Goal: Task Accomplishment & Management: Manage account settings

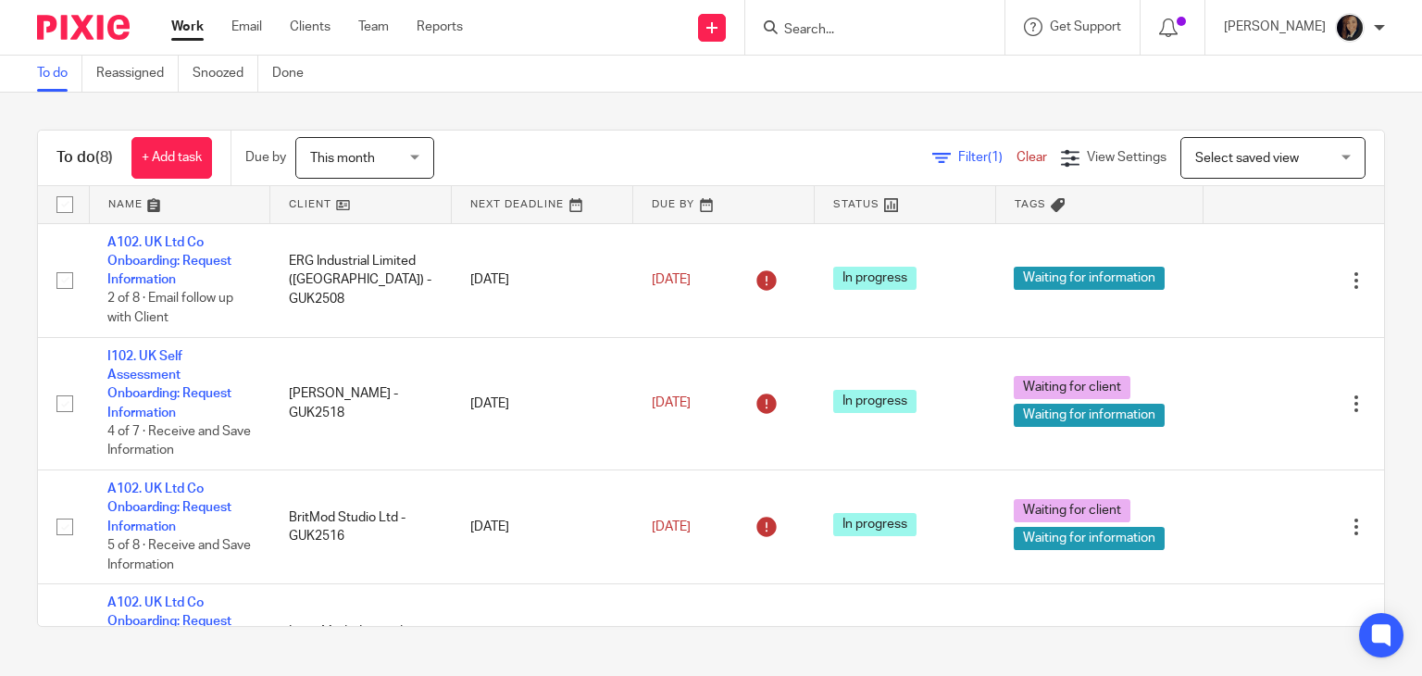
scroll to position [506, 0]
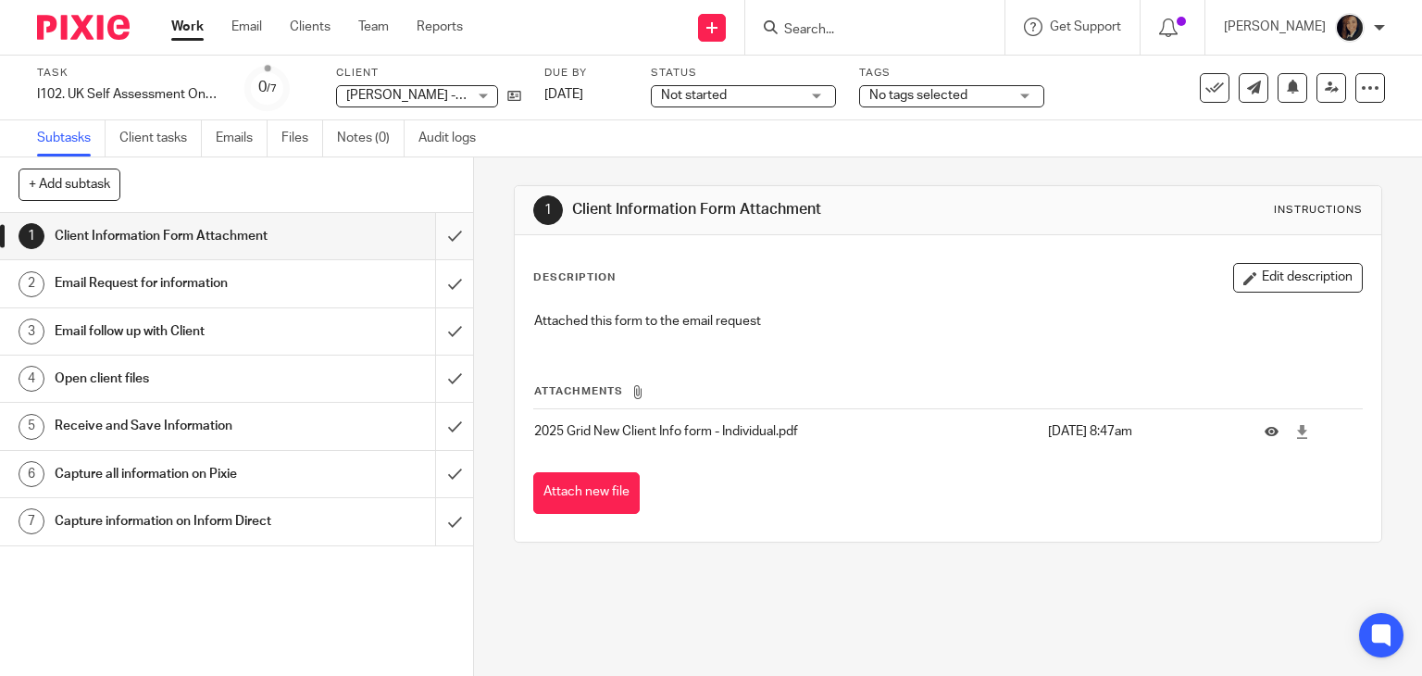
click at [429, 235] on input "submit" at bounding box center [236, 236] width 473 height 46
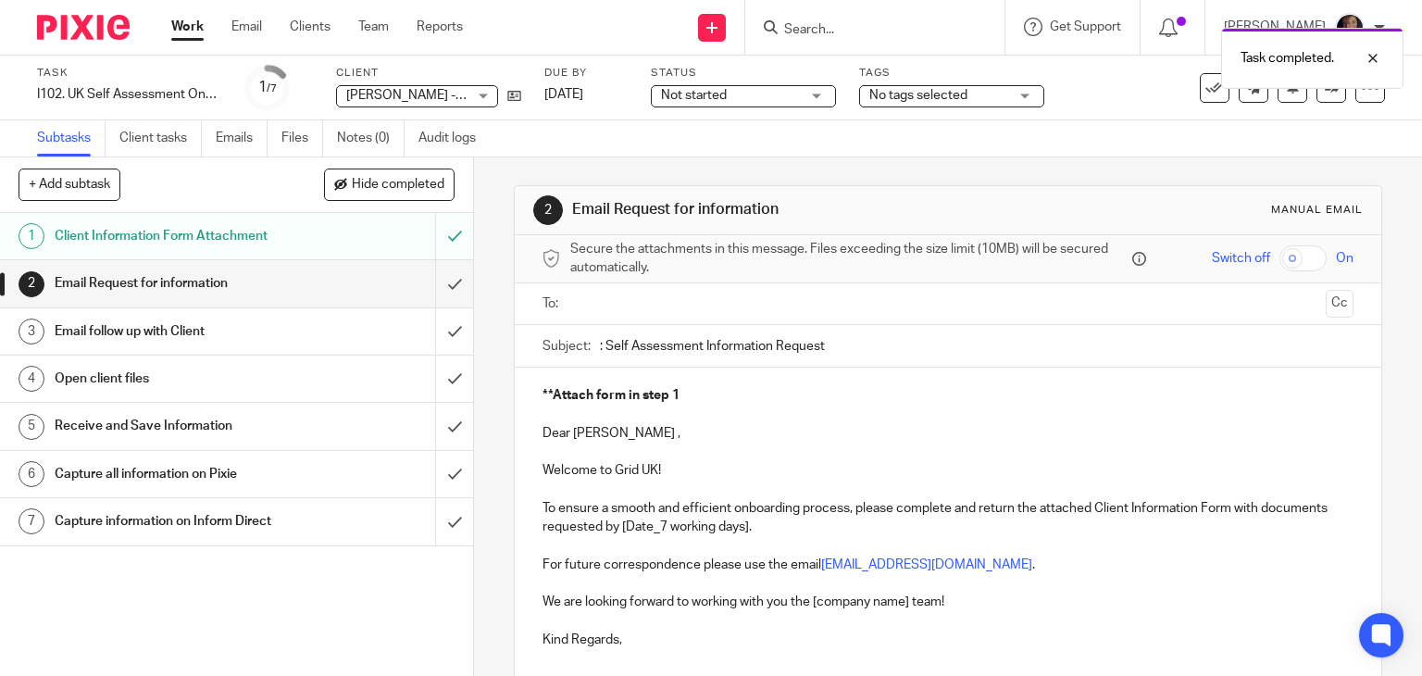
click at [542, 434] on p "Dear Gus ," at bounding box center [948, 433] width 812 height 19
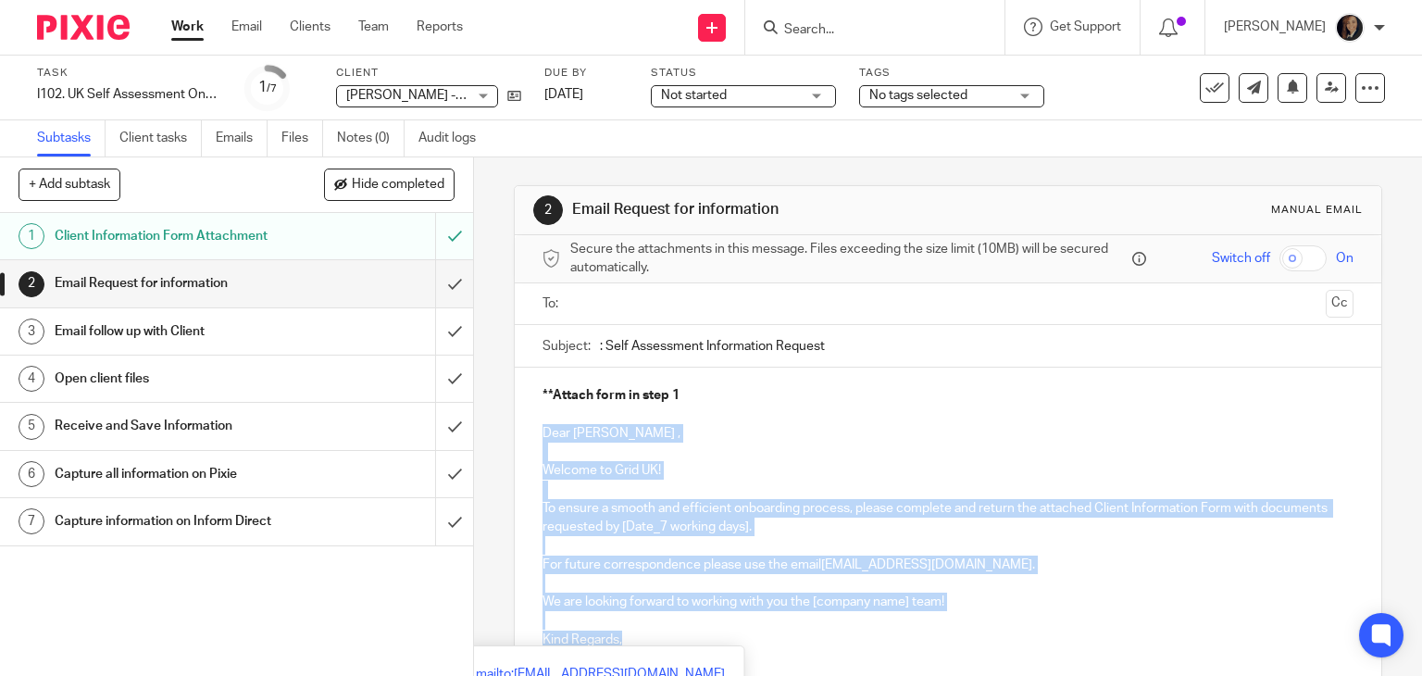
drag, startPoint x: 534, startPoint y: 432, endPoint x: 692, endPoint y: 636, distance: 257.9
click at [692, 636] on div "**Attach form in step 1 Dear Gus , Welcome to Grid UK! To ensure a smooth and e…" at bounding box center [948, 533] width 867 height 332
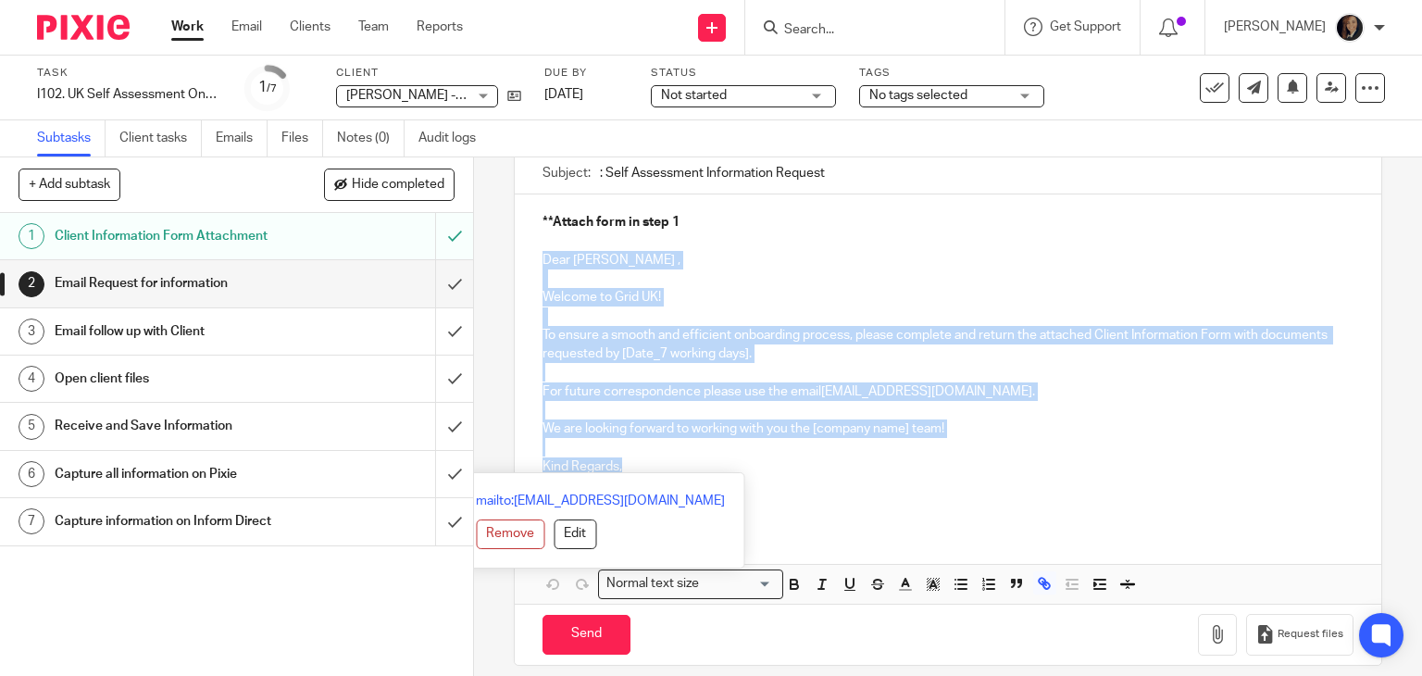
scroll to position [180, 0]
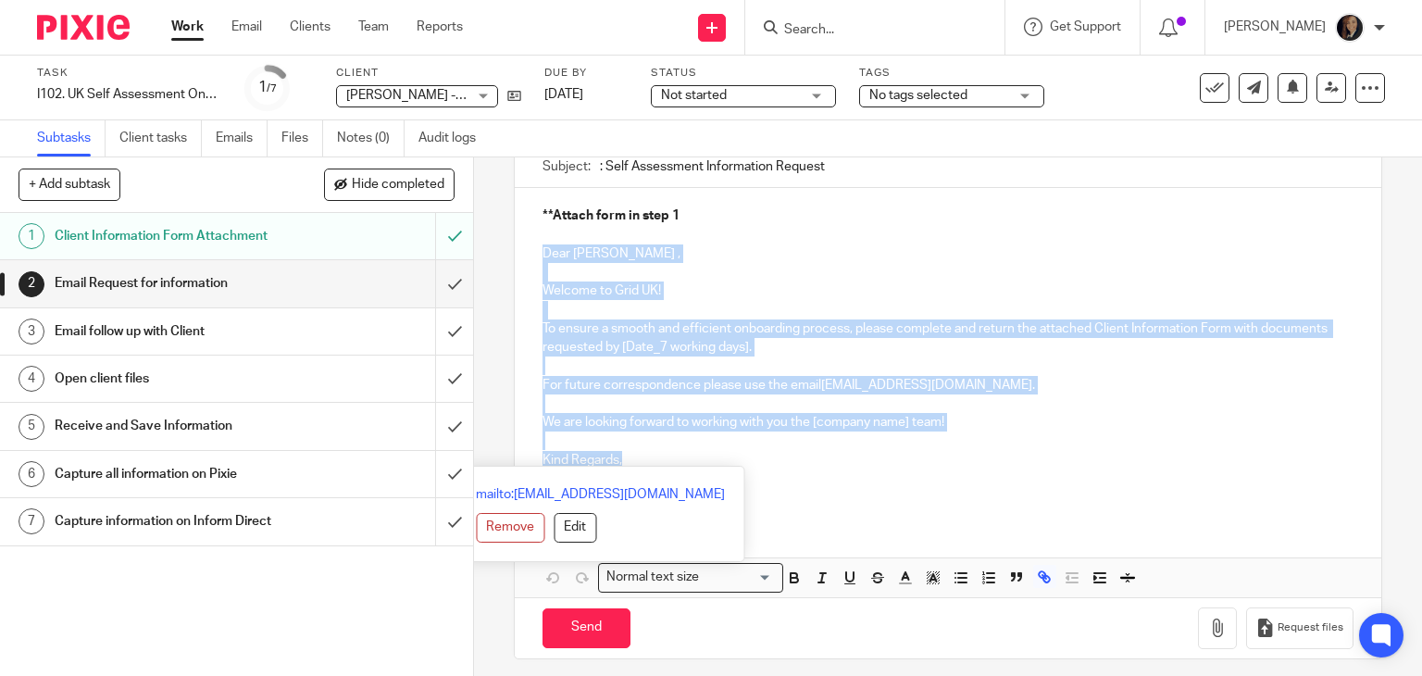
copy div "Dear Gus , Welcome to Grid UK! To ensure a smooth and efficient onboarding proc…"
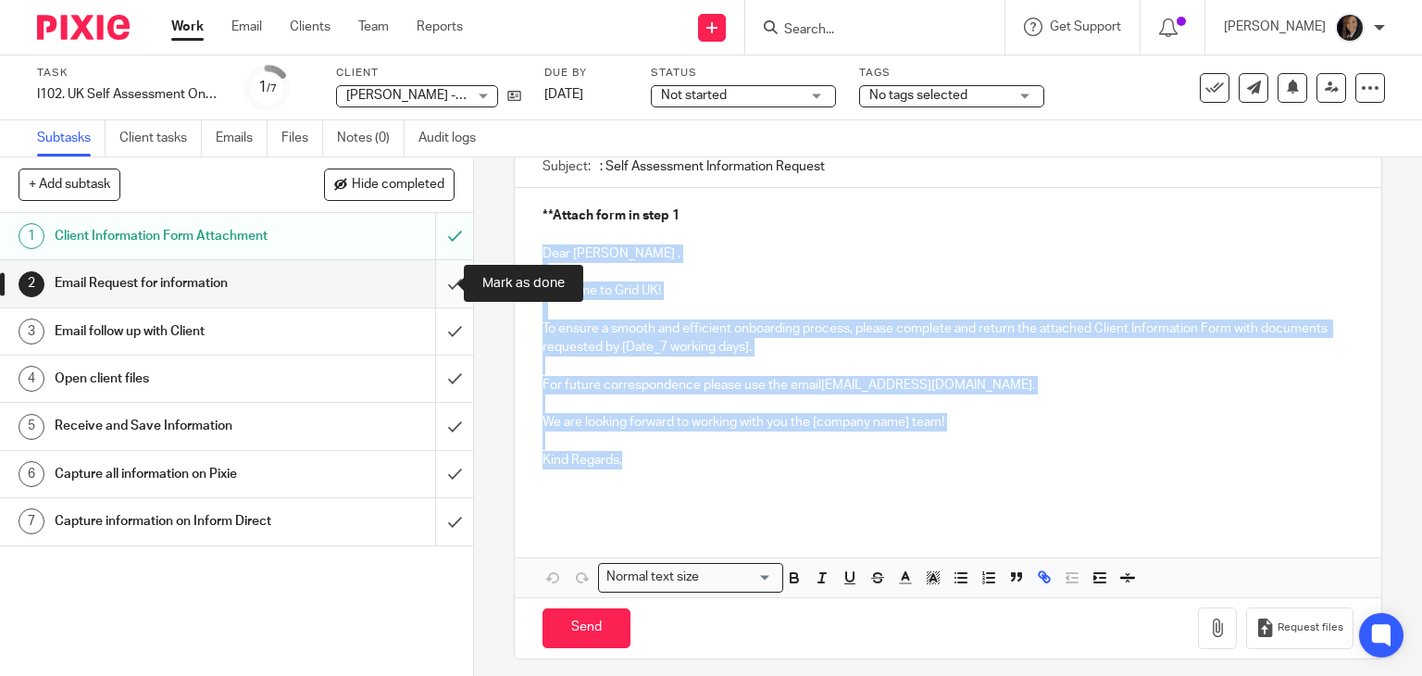
click at [433, 281] on input "submit" at bounding box center [236, 283] width 473 height 46
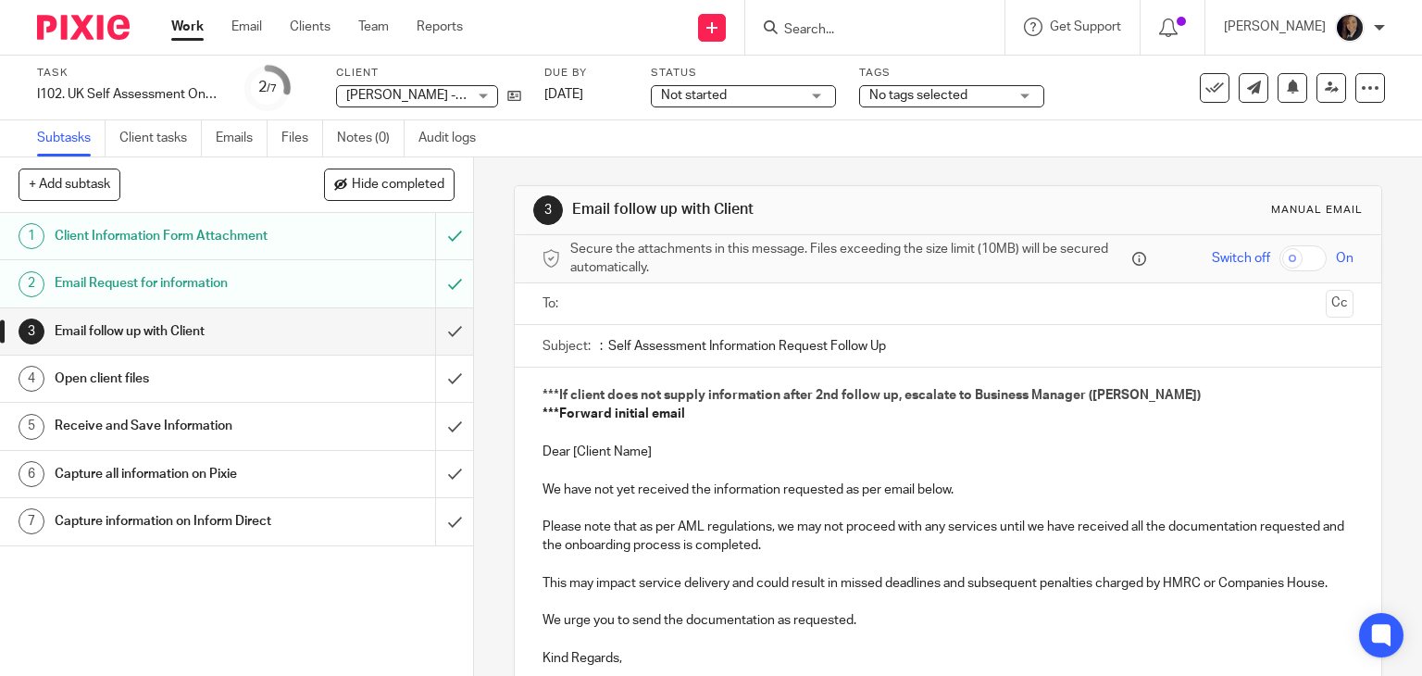
click at [764, 105] on div "Not started Not started" at bounding box center [743, 96] width 185 height 22
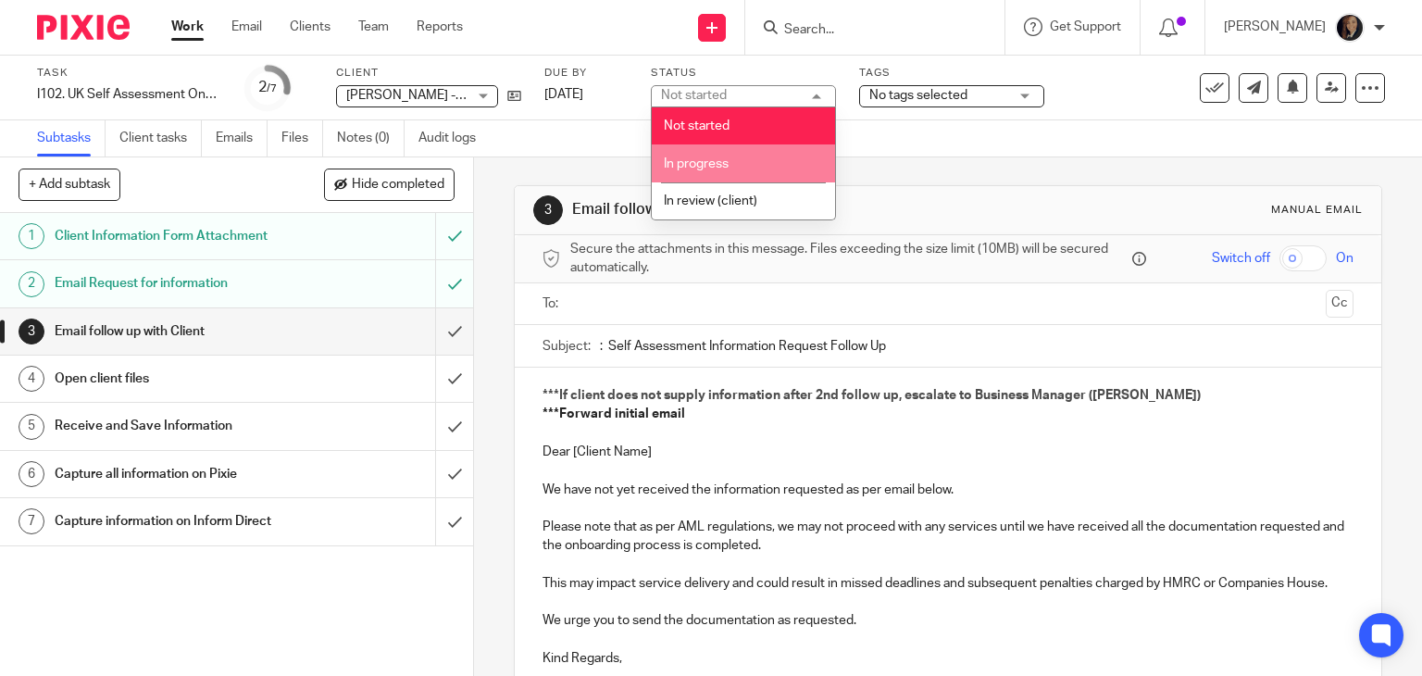
click at [766, 167] on li "In progress" at bounding box center [743, 163] width 183 height 38
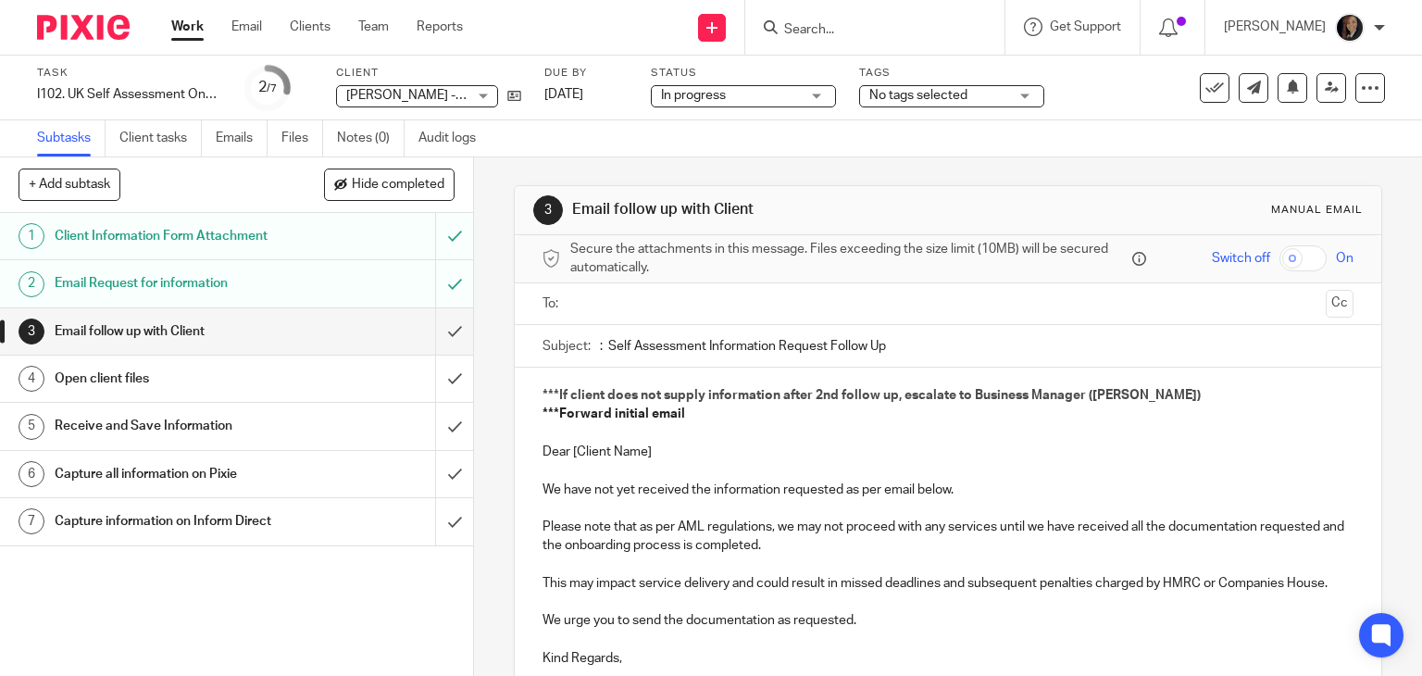
click at [959, 90] on span "No tags selected" at bounding box center [918, 95] width 98 height 13
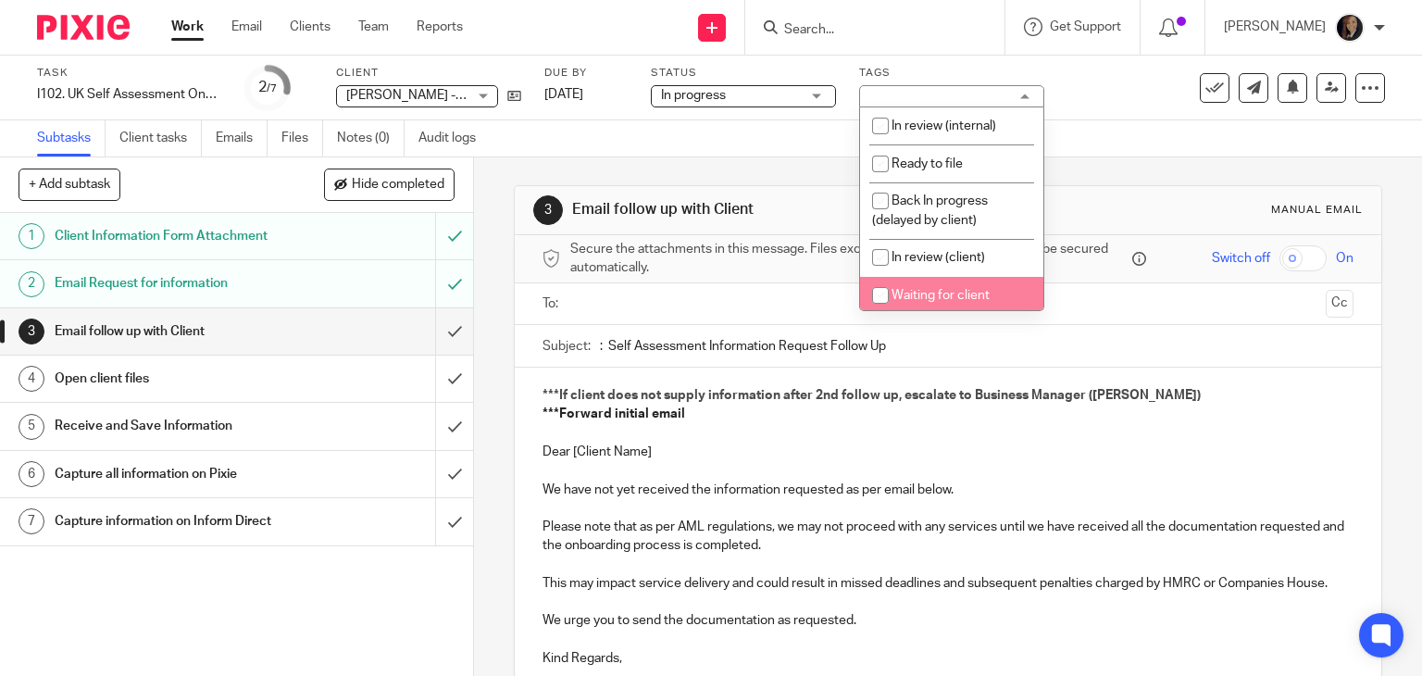
click at [885, 291] on input "checkbox" at bounding box center [880, 295] width 35 height 35
checkbox input "true"
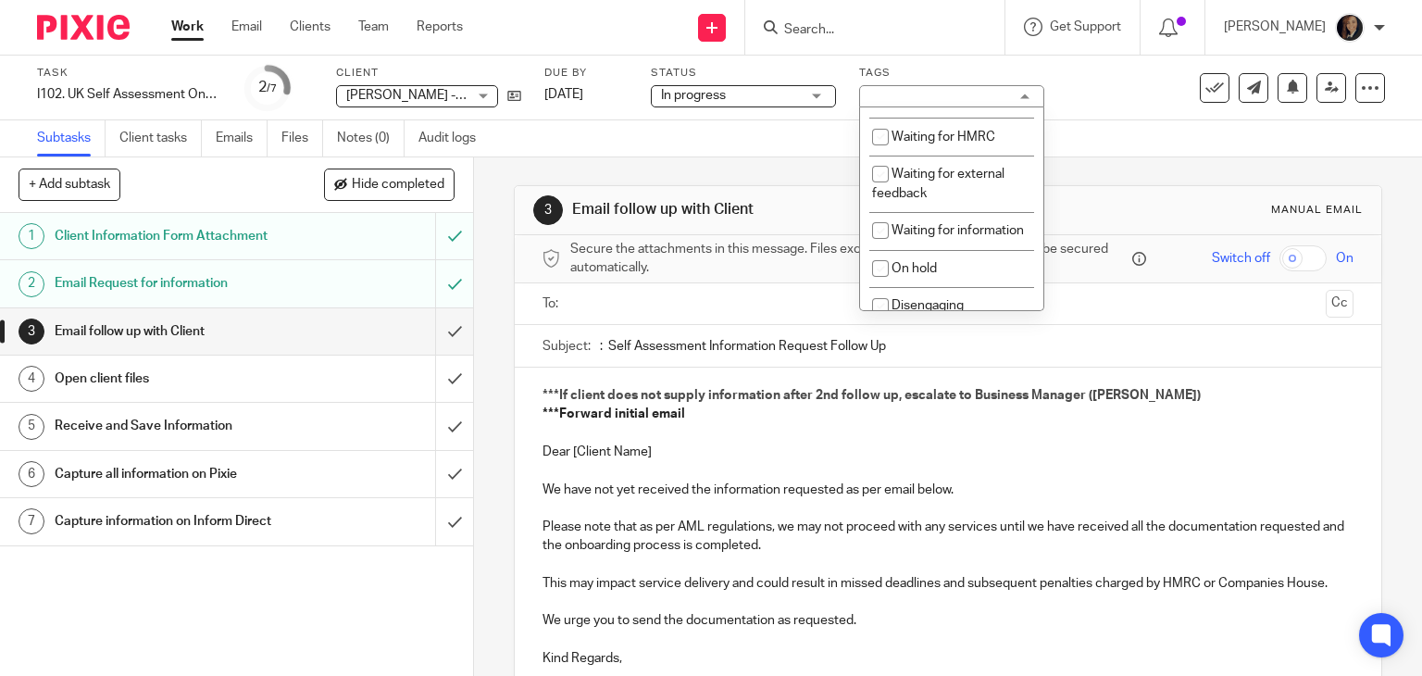
scroll to position [305, 0]
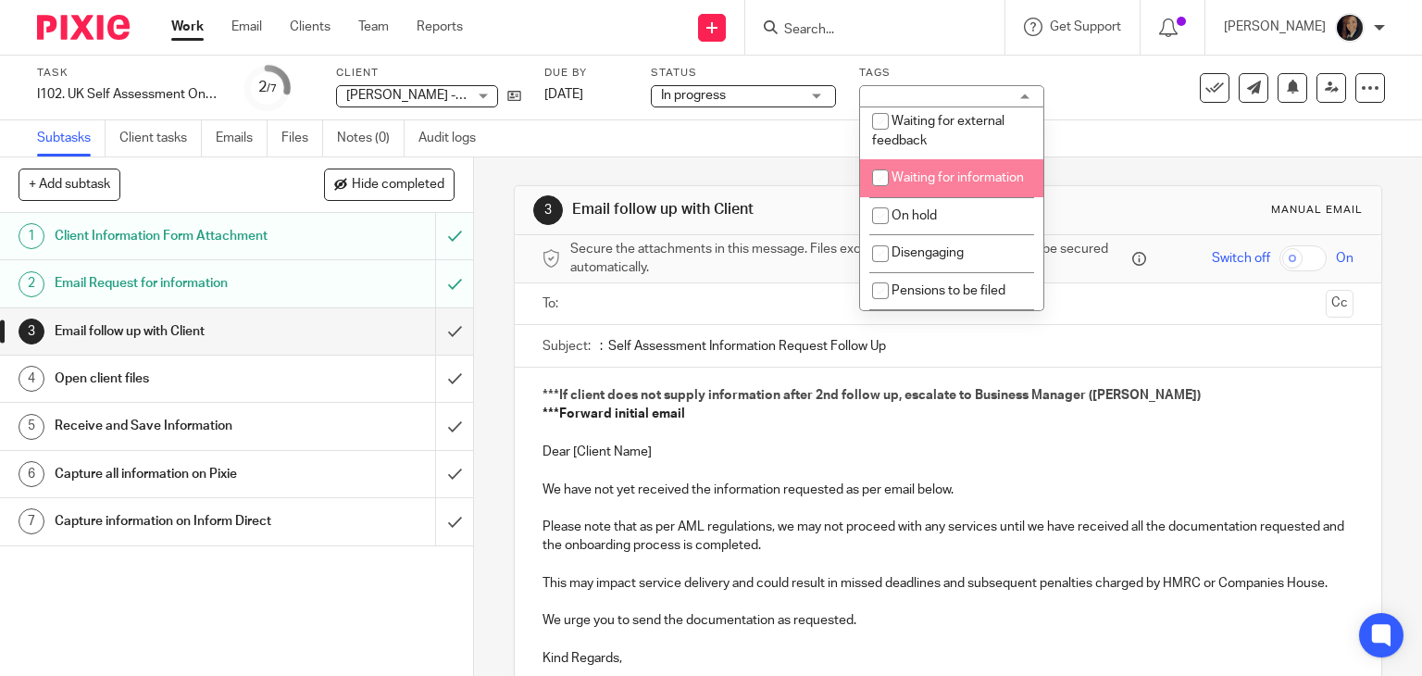
click at [879, 184] on input "checkbox" at bounding box center [880, 177] width 35 height 35
checkbox input "true"
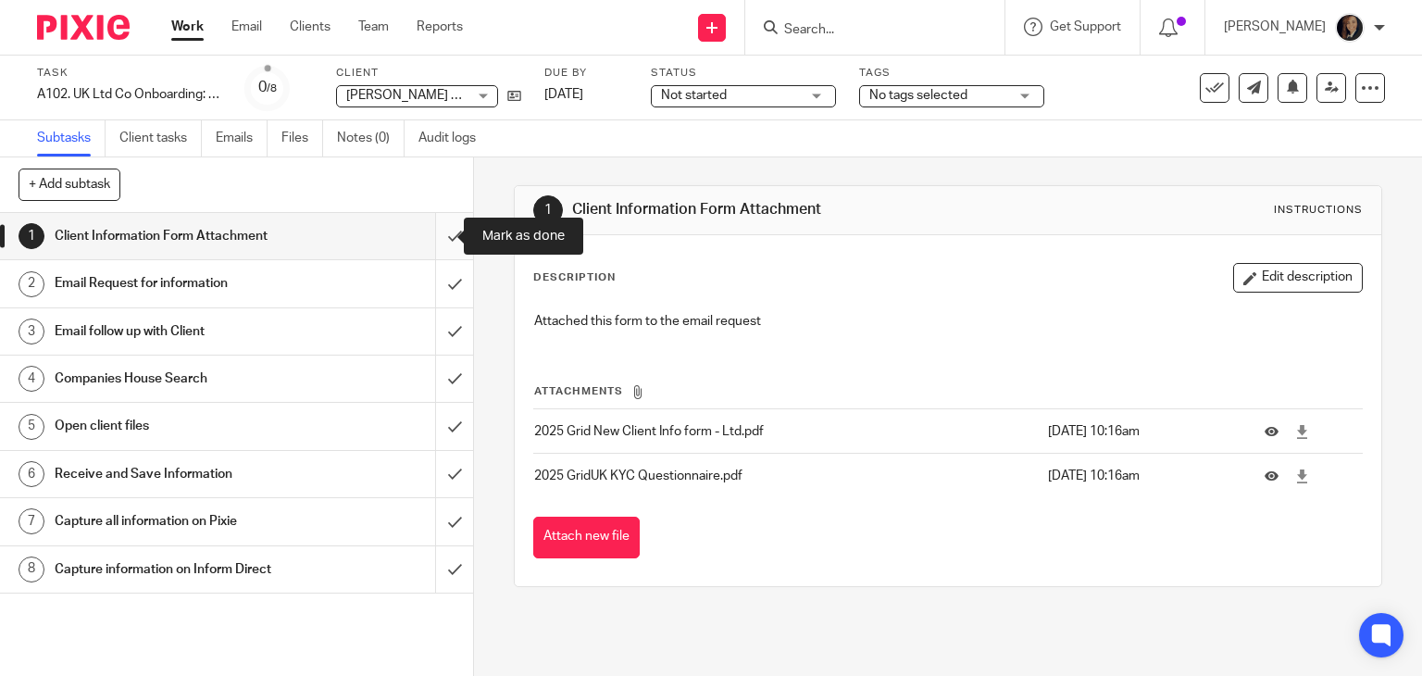
click at [438, 234] on input "submit" at bounding box center [236, 236] width 473 height 46
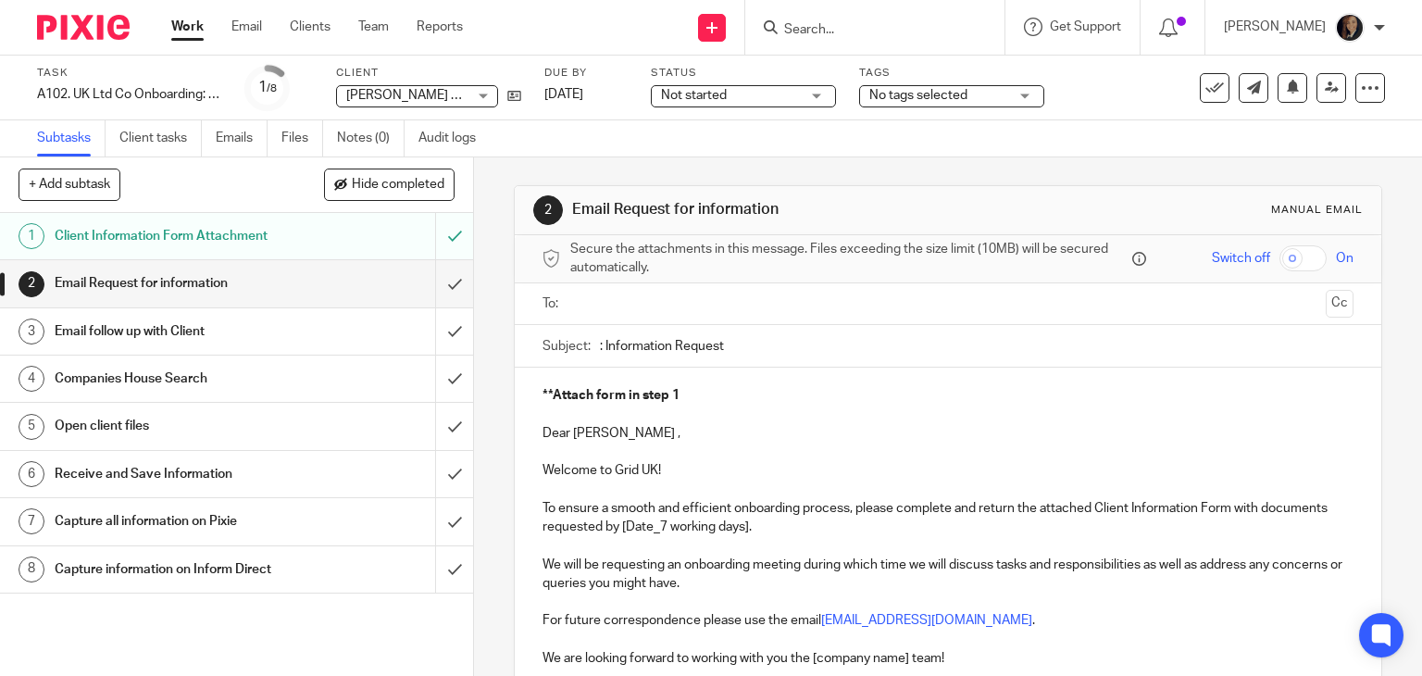
click at [542, 431] on p "Dear Gus ," at bounding box center [948, 433] width 812 height 19
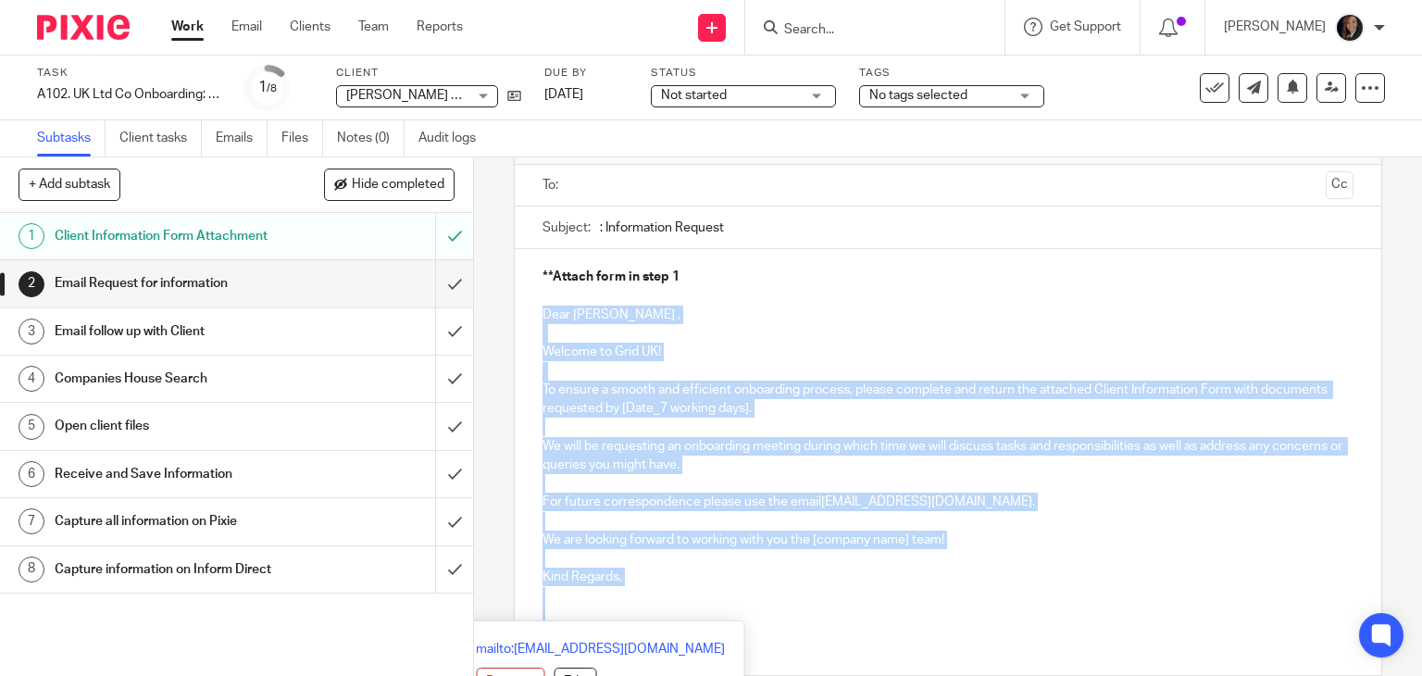
scroll to position [126, 0]
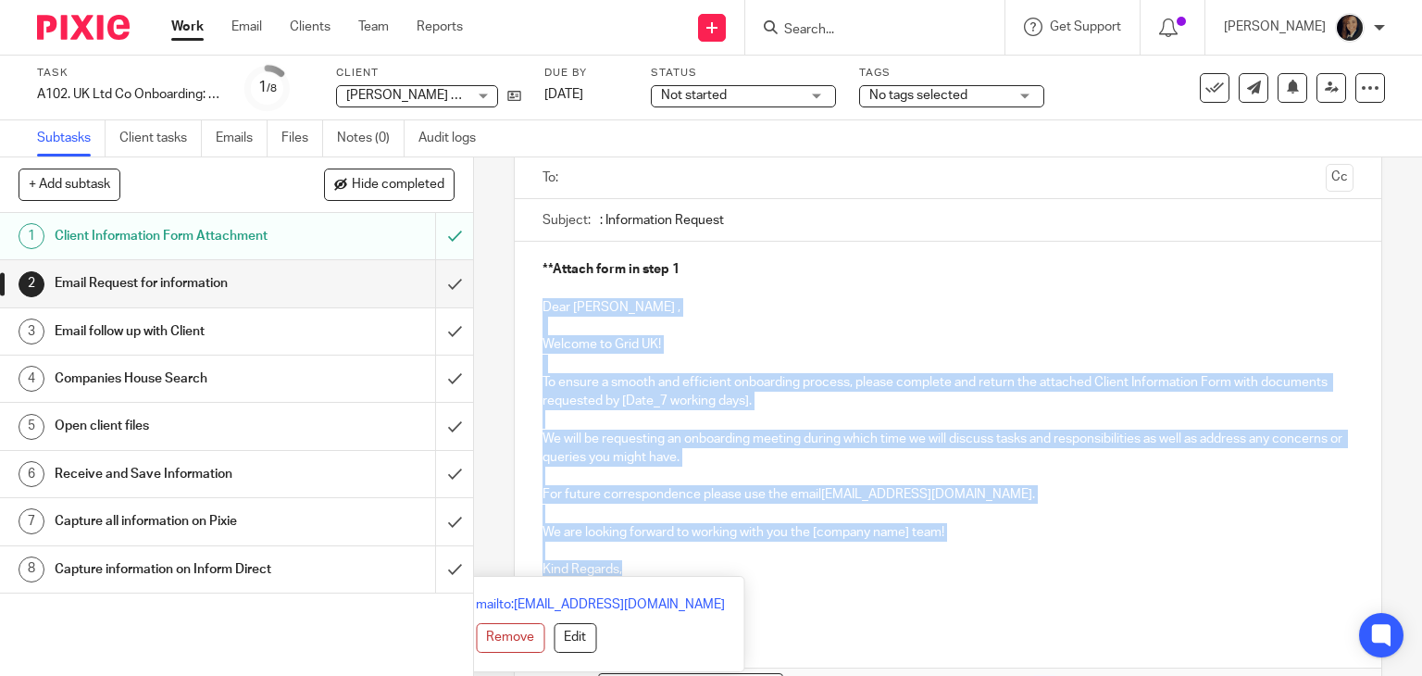
drag, startPoint x: 536, startPoint y: 431, endPoint x: 663, endPoint y: 573, distance: 190.1
click at [663, 573] on div "**Attach form in step 1 Dear Gus , Welcome to Grid UK! To ensure a smooth and e…" at bounding box center [948, 436] width 867 height 389
copy div "Dear Gus , Welcome to Grid UK! To ensure a smooth and efficient onboarding proc…"
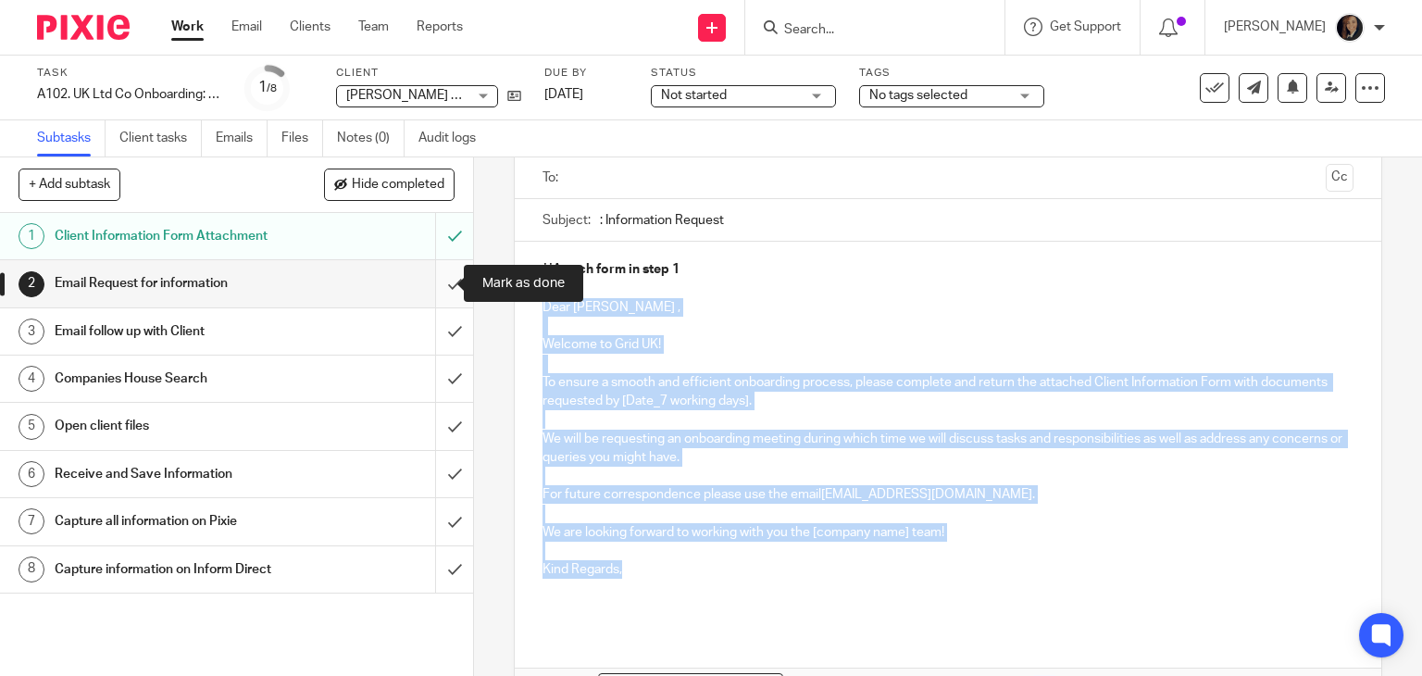
click at [428, 280] on input "submit" at bounding box center [236, 283] width 473 height 46
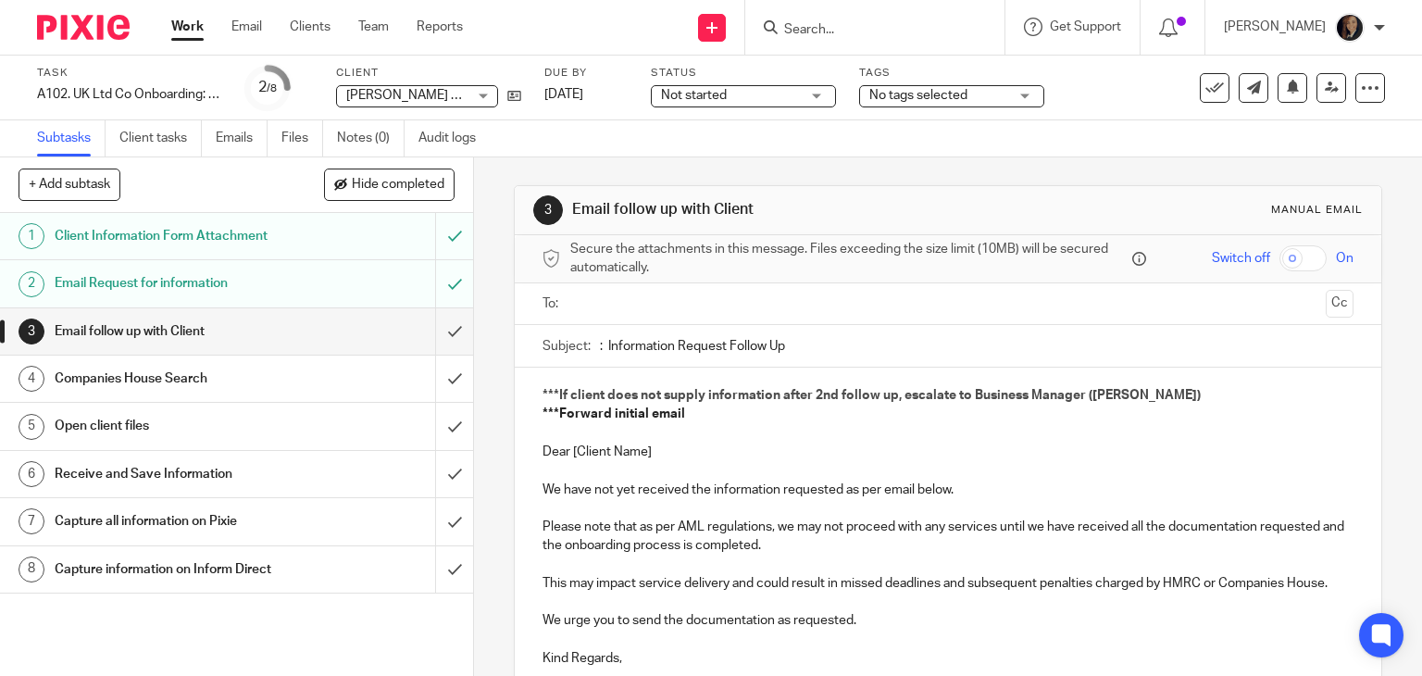
click at [758, 89] on span "Not started" at bounding box center [730, 95] width 139 height 19
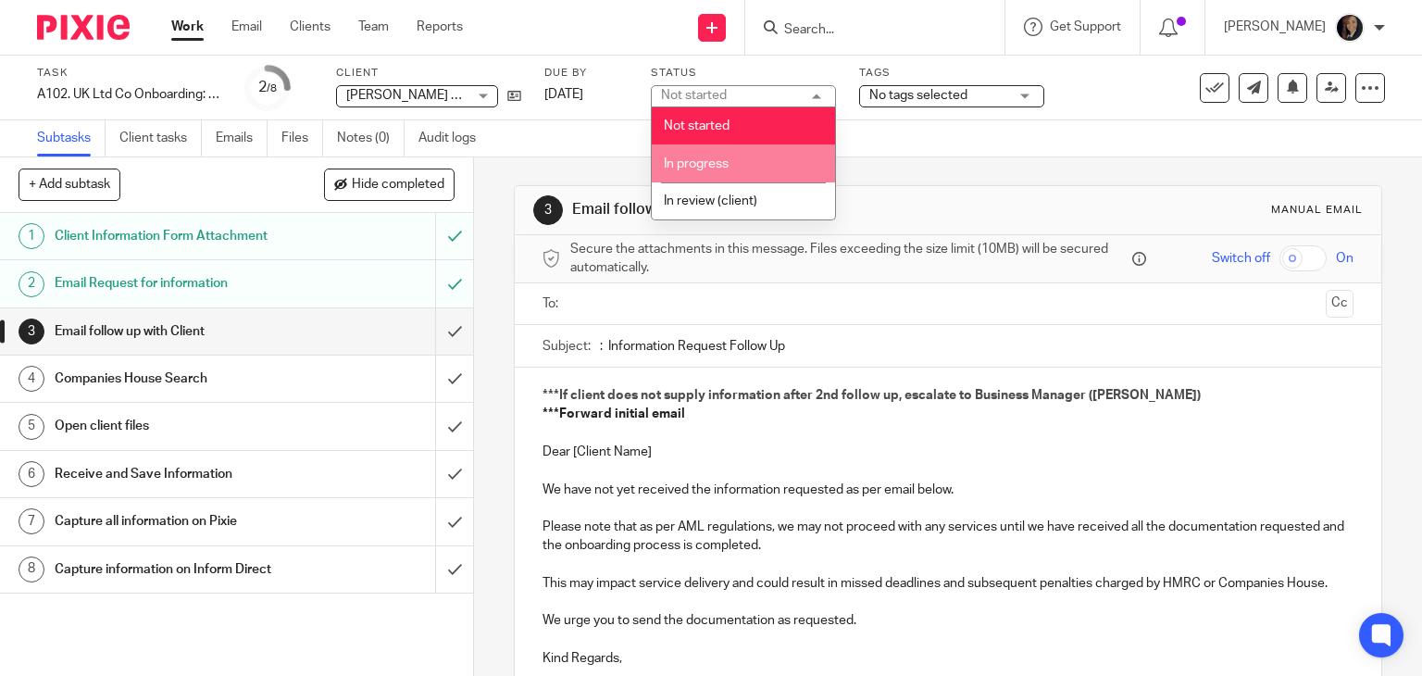
click at [737, 162] on li "In progress" at bounding box center [743, 163] width 183 height 38
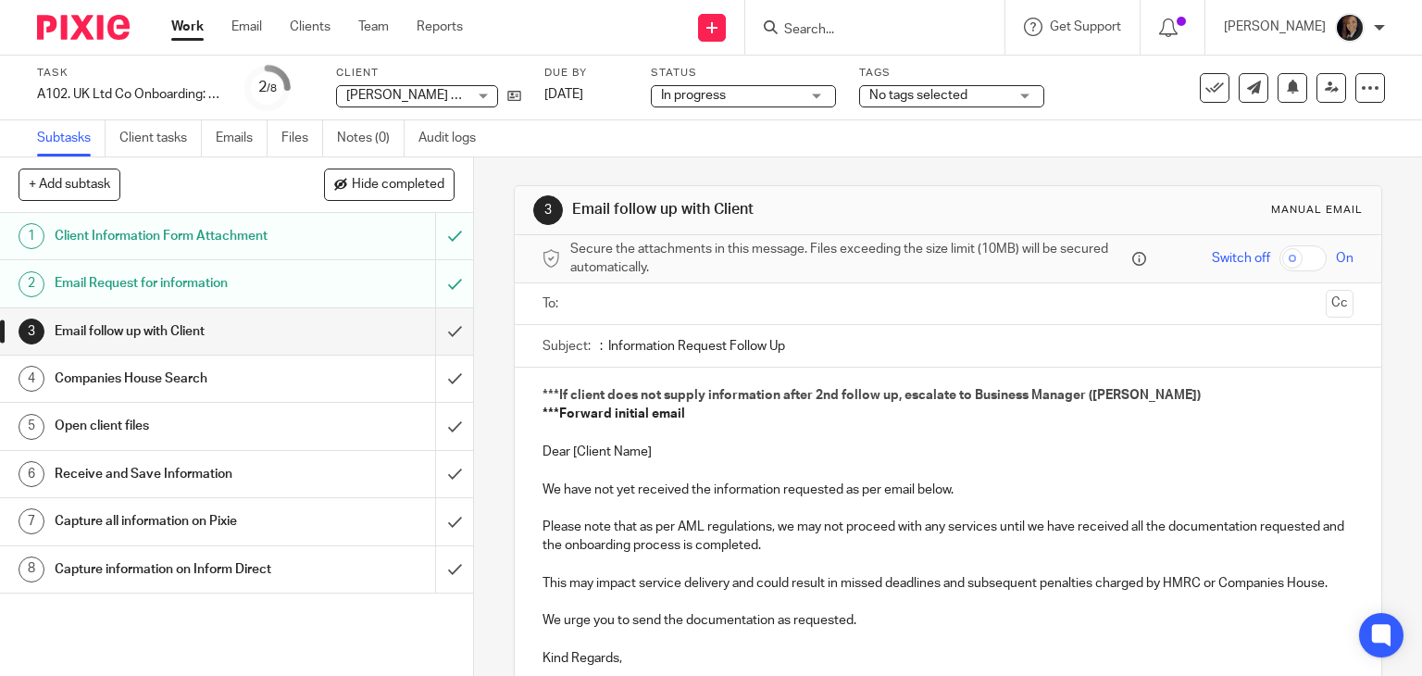
click at [1012, 104] on div "No tags selected" at bounding box center [951, 96] width 185 height 22
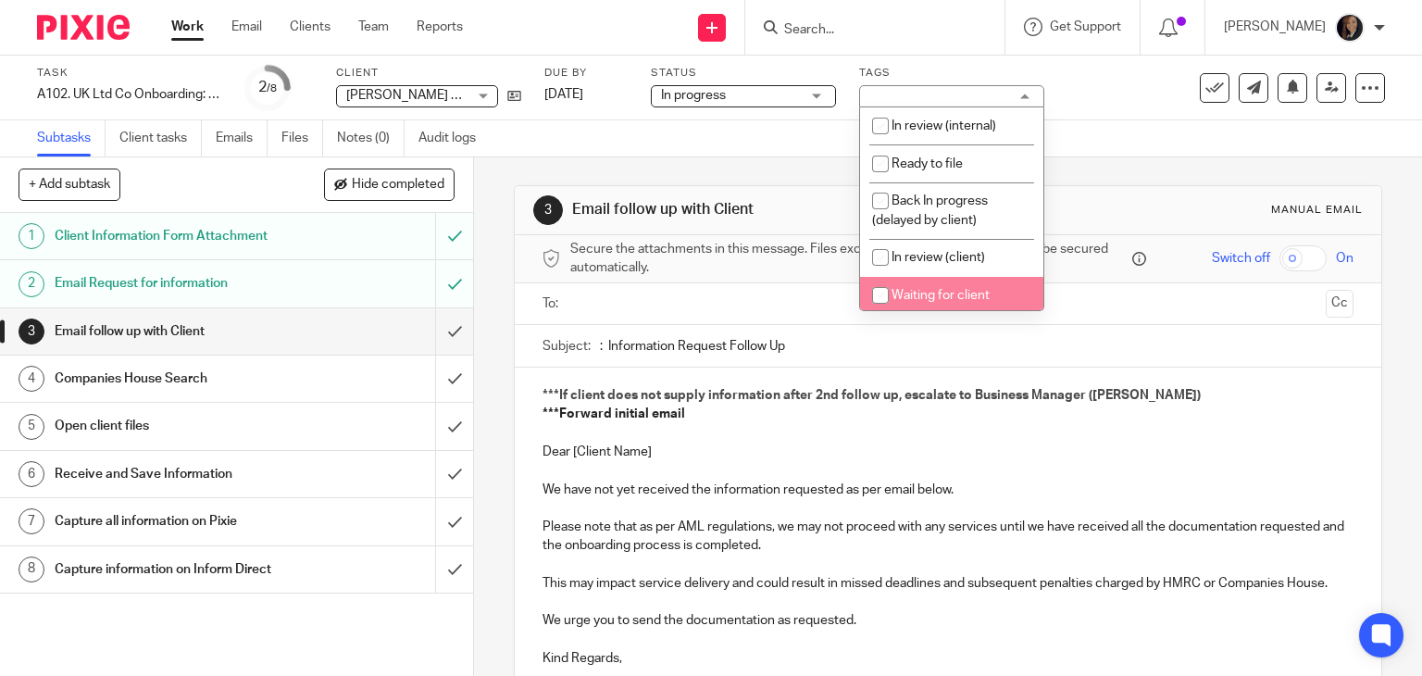
click at [880, 292] on input "checkbox" at bounding box center [880, 295] width 35 height 35
checkbox input "true"
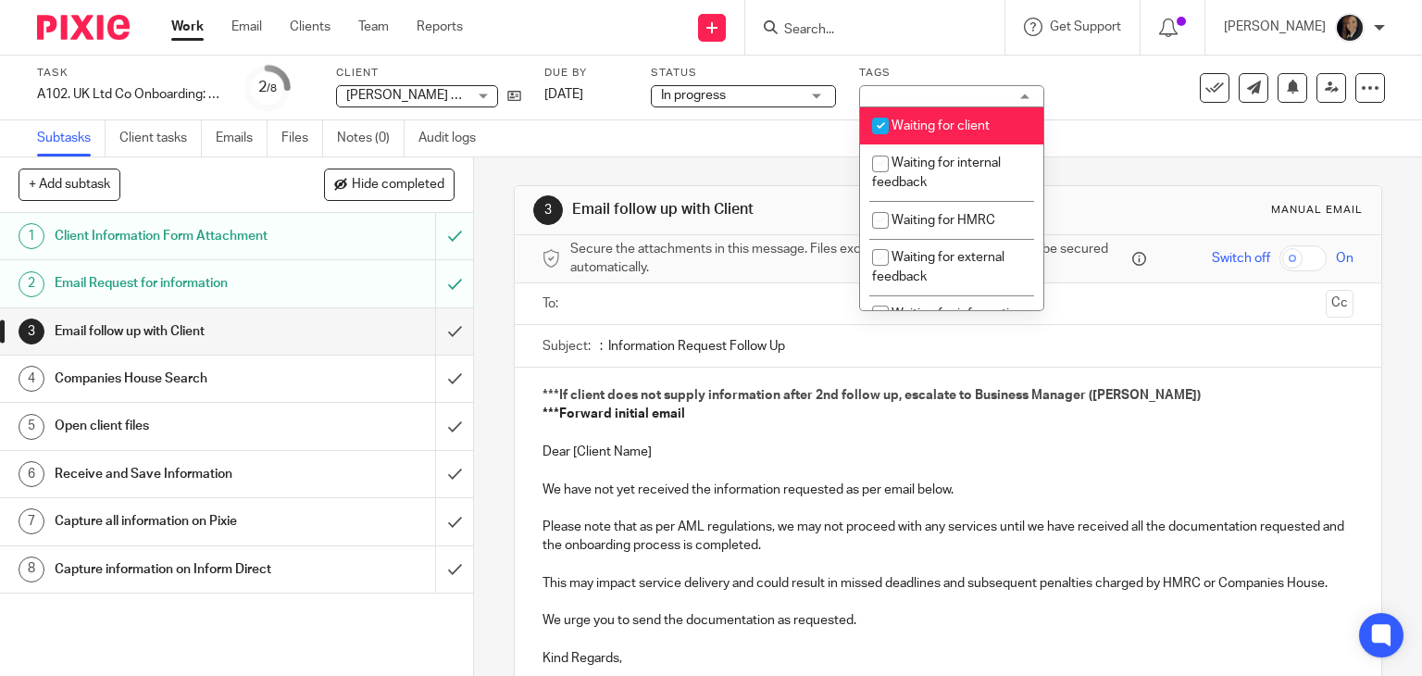
scroll to position [188, 0]
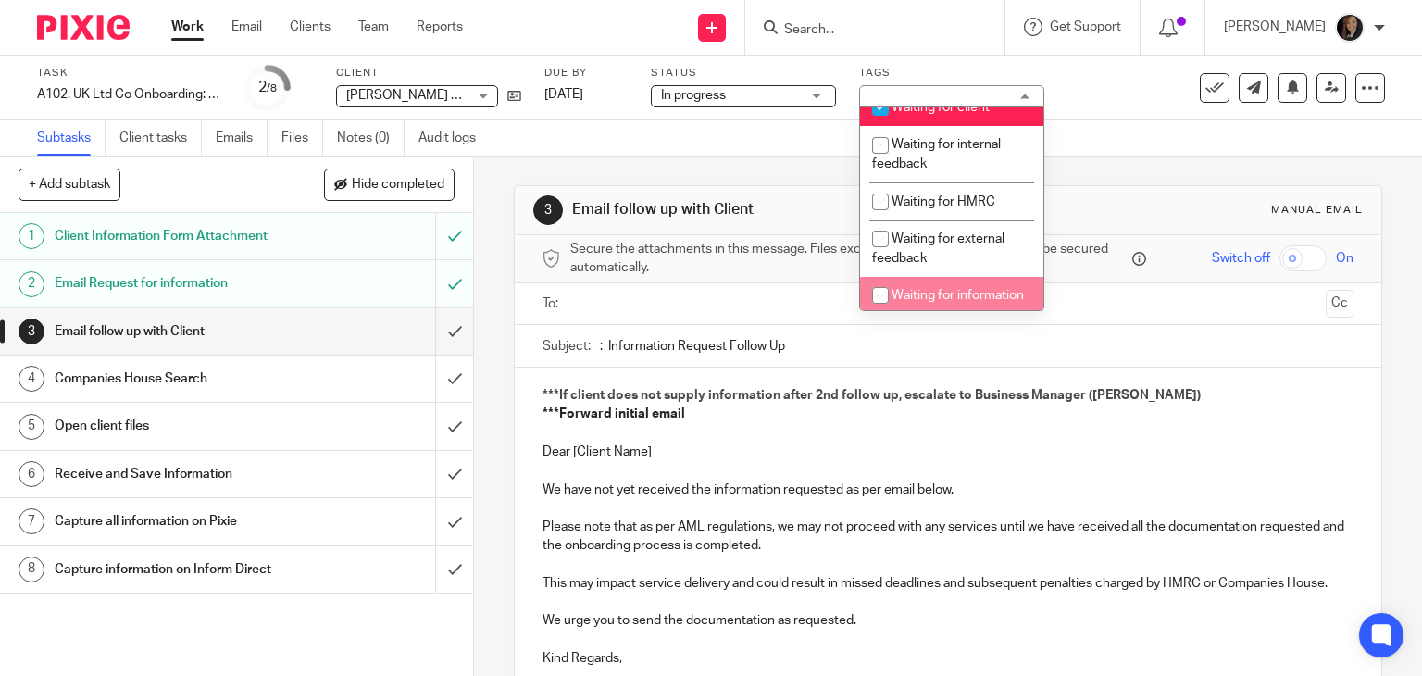
click at [930, 295] on span "Waiting for information" at bounding box center [957, 295] width 132 height 13
checkbox input "true"
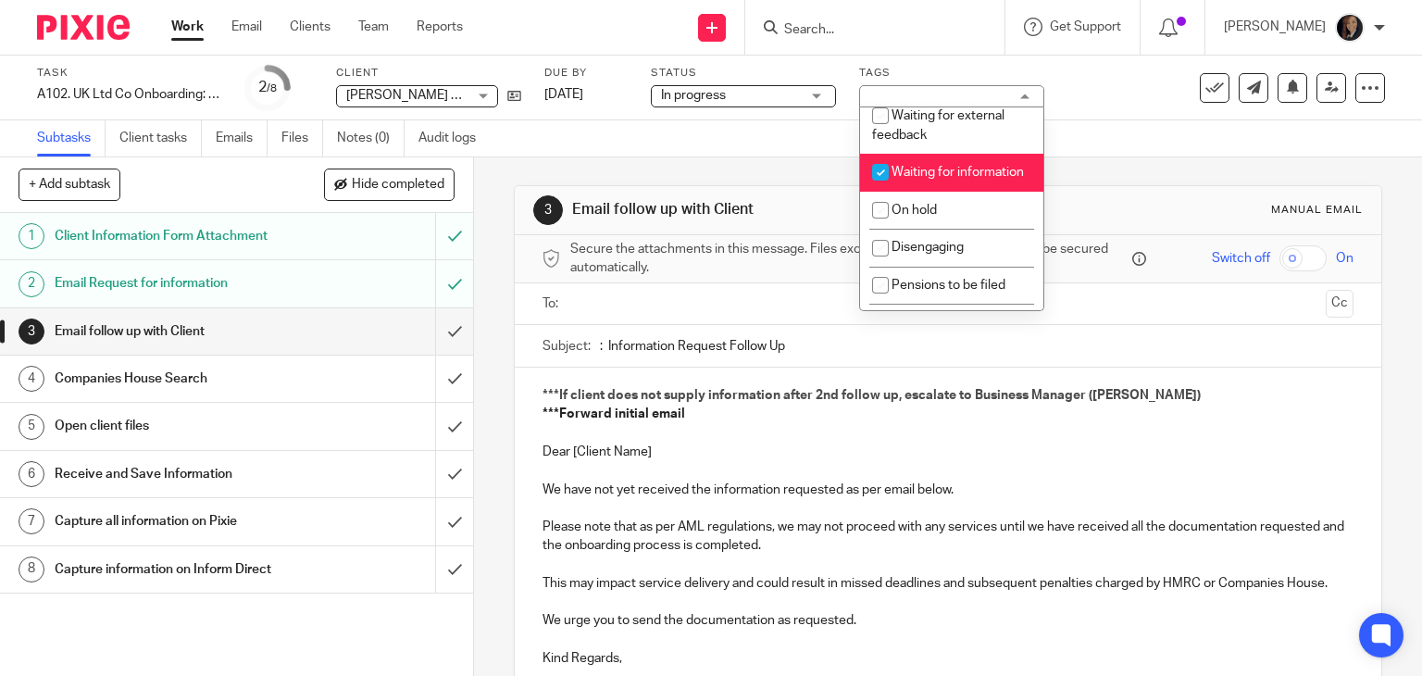
scroll to position [314, 0]
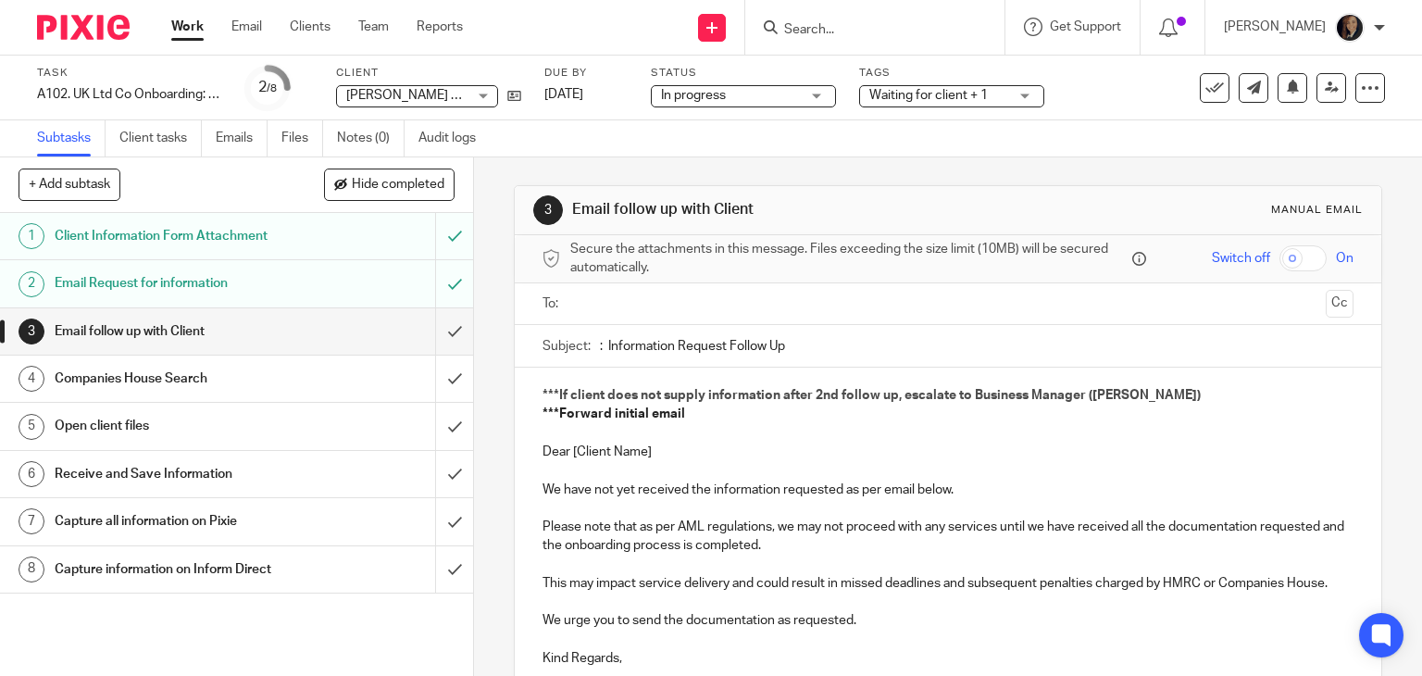
click at [1173, 349] on input ": Information Request Follow Up" at bounding box center [977, 346] width 754 height 42
